Goal: Task Accomplishment & Management: Complete application form

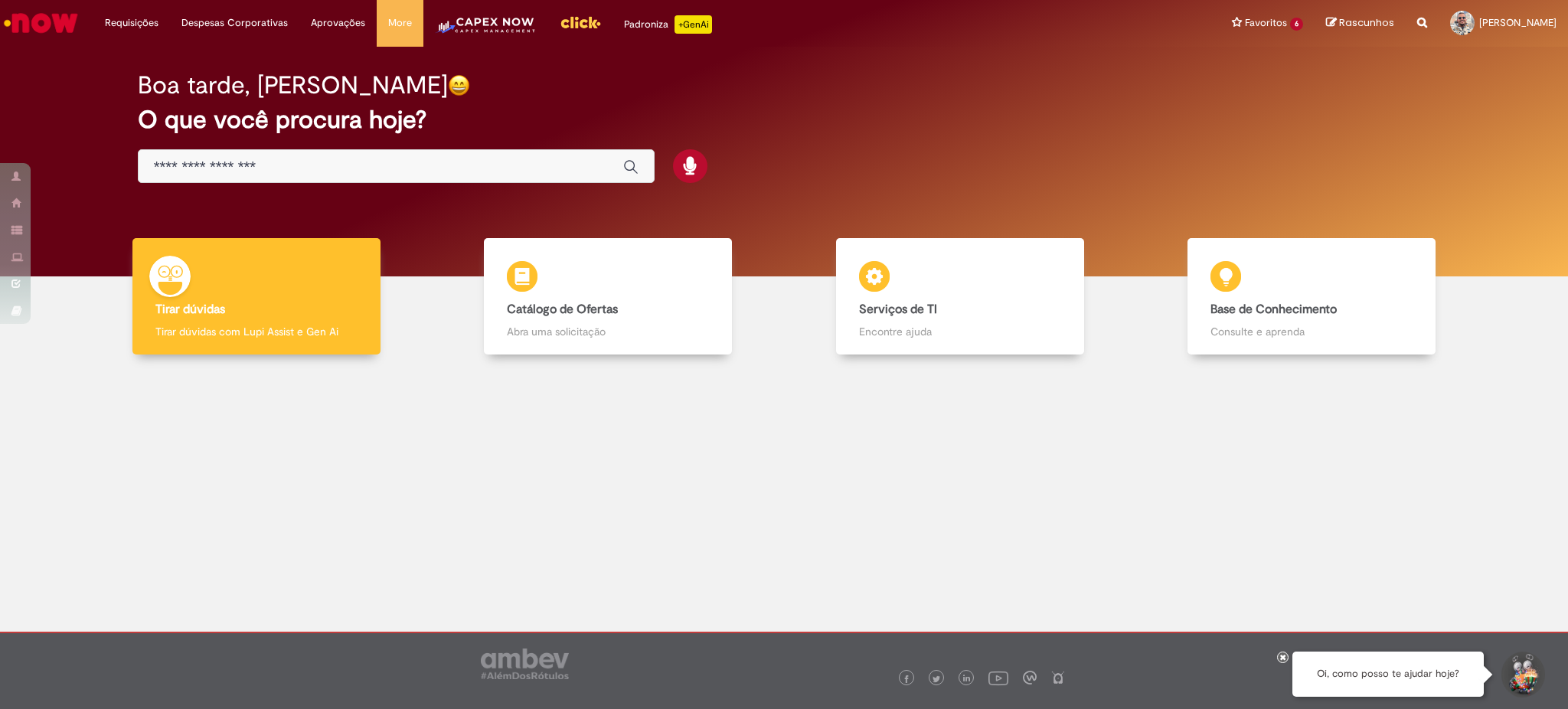
click at [488, 26] on img "Menu Cabeçalho" at bounding box center [486, 31] width 102 height 31
click at [311, 158] on input "Basta digitar aqui" at bounding box center [381, 167] width 454 height 18
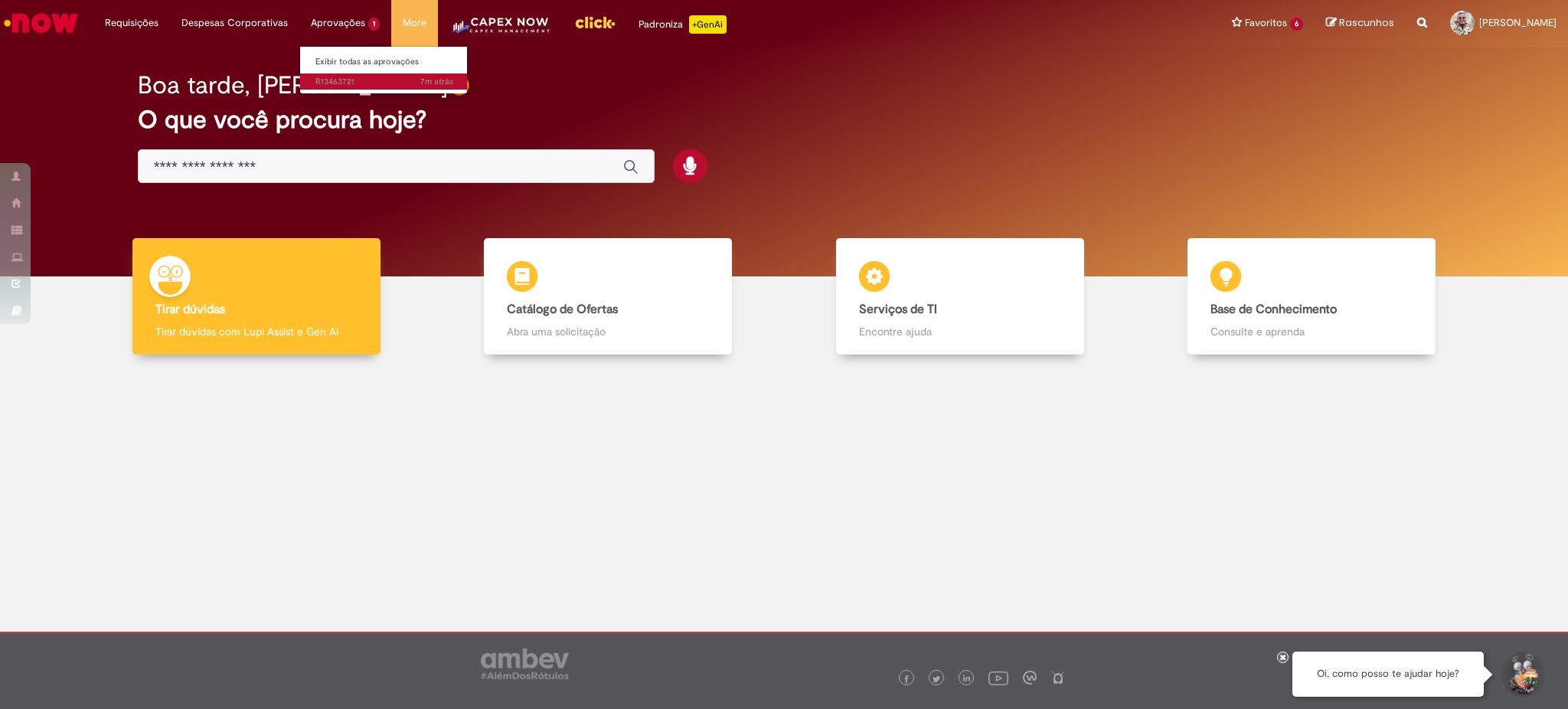
click at [345, 78] on span "7m atrás 7 minutos atrás R13463721" at bounding box center [384, 82] width 138 height 12
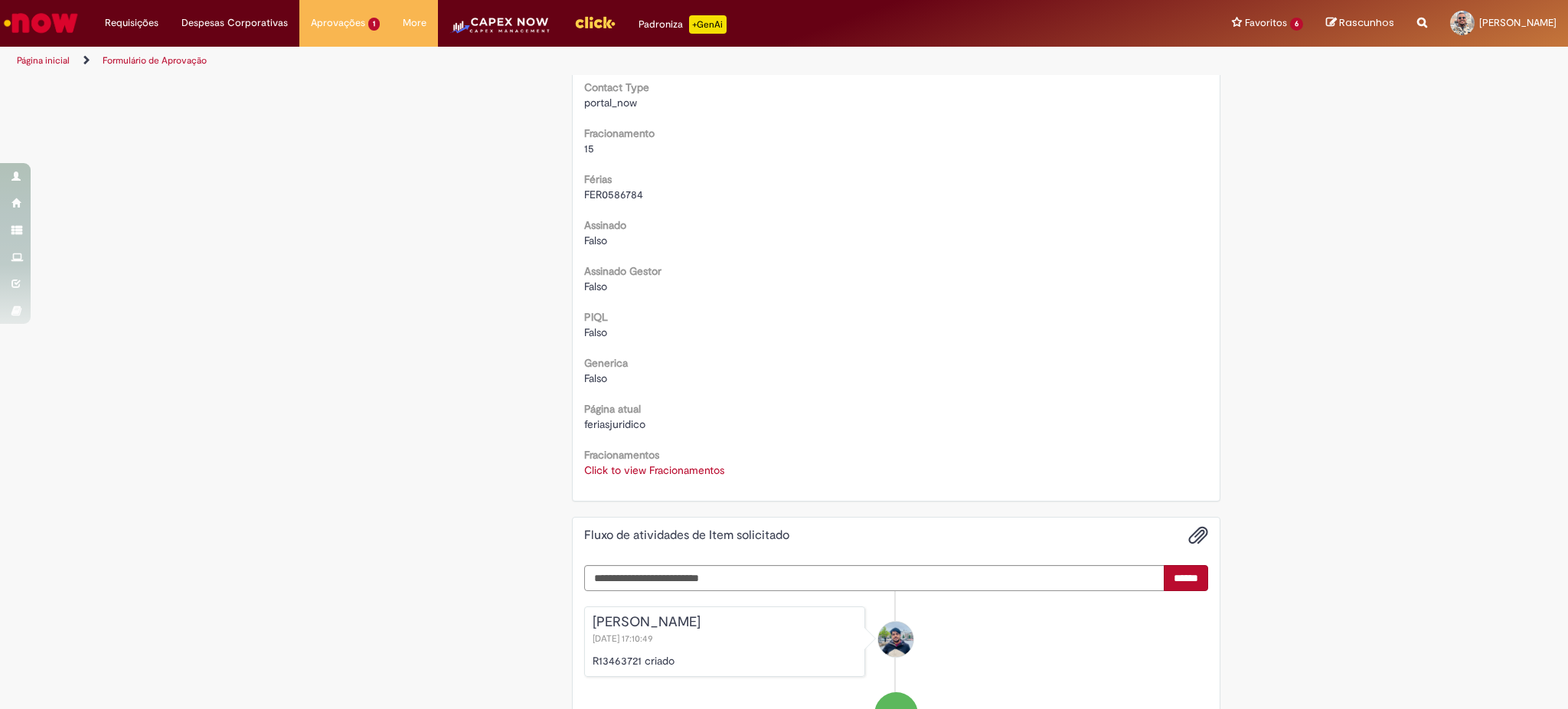
scroll to position [21, 0]
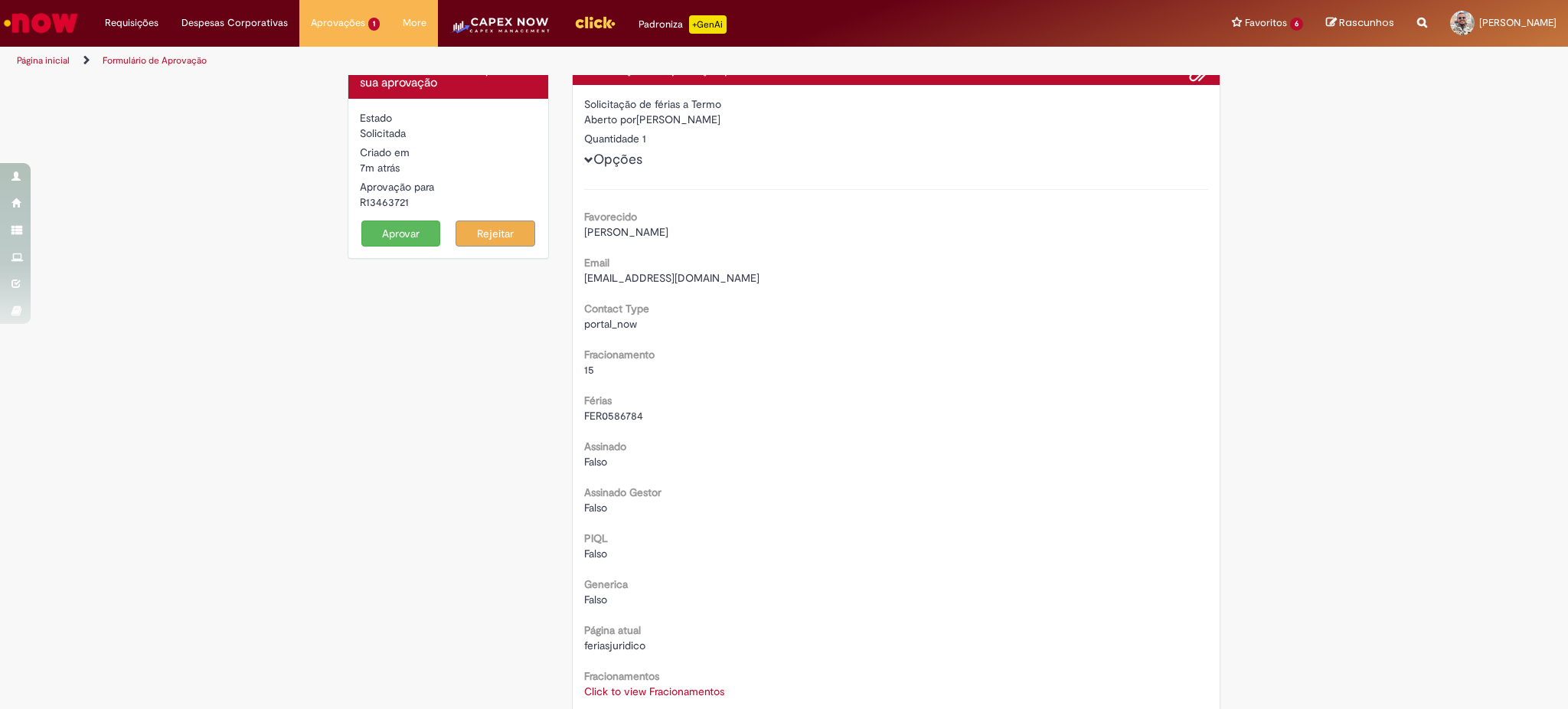
click at [377, 252] on div "Estado Solicitada Criado em 7m atrás 7 minutos atrás Aprovação para R13463721 A…" at bounding box center [448, 178] width 200 height 159
click at [397, 223] on button "Aprovar" at bounding box center [401, 234] width 80 height 26
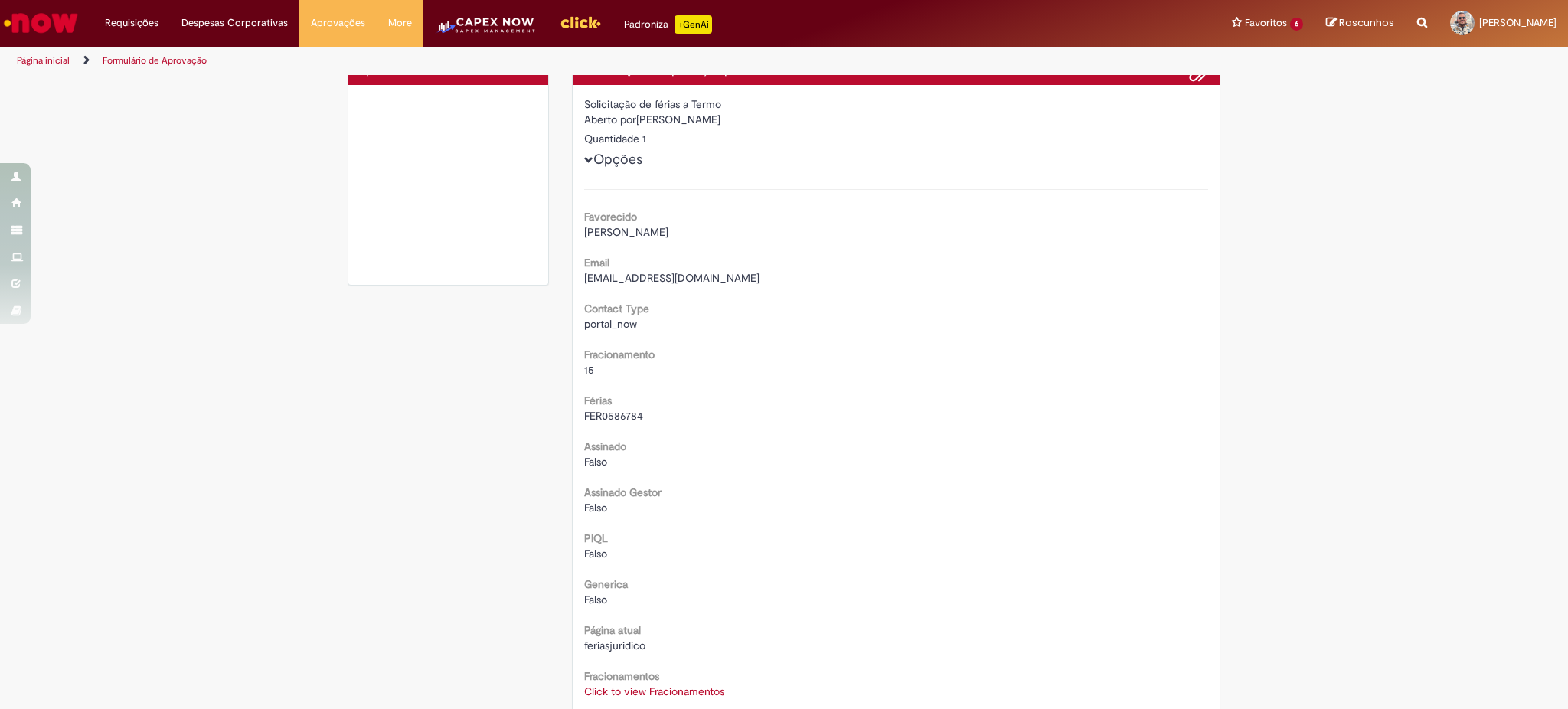
scroll to position [0, 0]
